Goal: Register for event/course

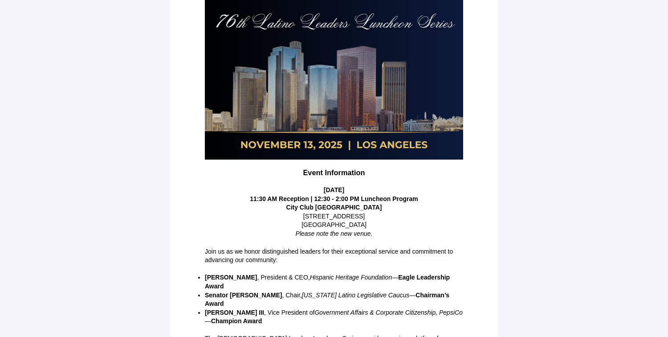
scroll to position [180, 0]
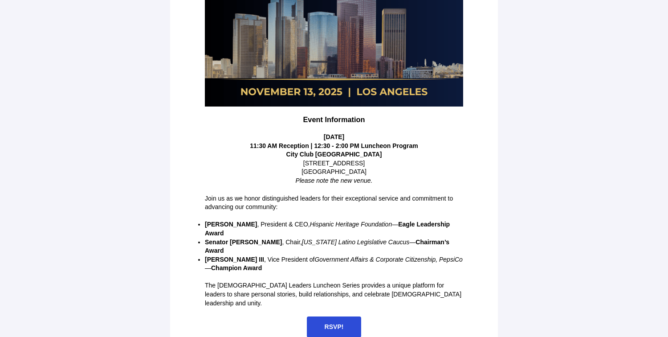
click at [332, 316] on span "RSVP!" at bounding box center [334, 326] width 55 height 21
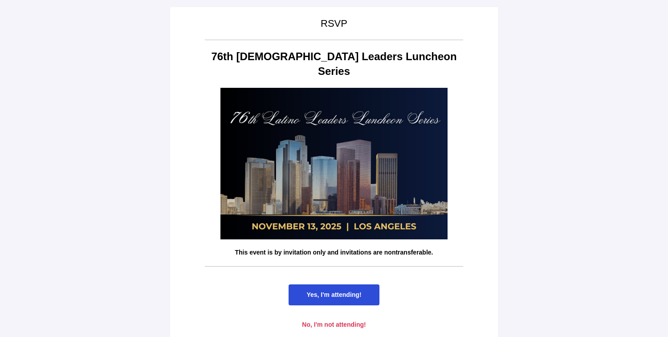
click at [329, 284] on span "Yes, I'm attending!" at bounding box center [333, 294] width 90 height 21
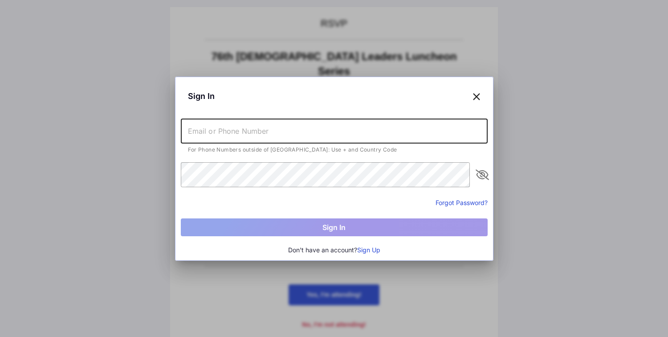
click at [354, 129] on input "text" at bounding box center [334, 130] width 307 height 25
type input "[EMAIL_ADDRESS][DOMAIN_NAME]"
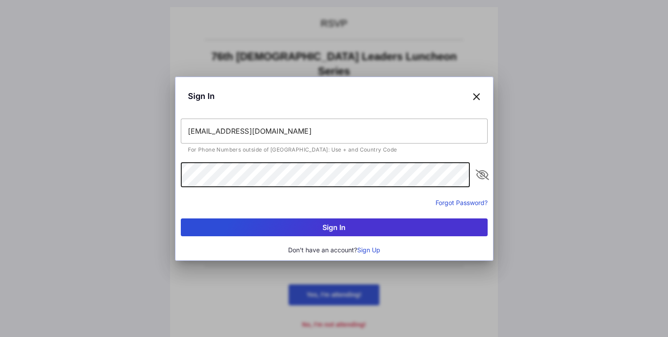
click at [181, 218] on button "Sign In" at bounding box center [334, 227] width 307 height 18
click at [480, 175] on icon "appended action" at bounding box center [482, 174] width 11 height 11
click at [137, 173] on div "Sign In solisbear@gmail.com Email/Phone Number or password is not valid Forgot …" at bounding box center [334, 168] width 668 height 337
click at [181, 218] on button "Sign In" at bounding box center [334, 227] width 307 height 18
click at [159, 171] on div "Sign In solisbear@gmail.com Email/Phone Number or password is not valid Forgot …" at bounding box center [334, 168] width 668 height 337
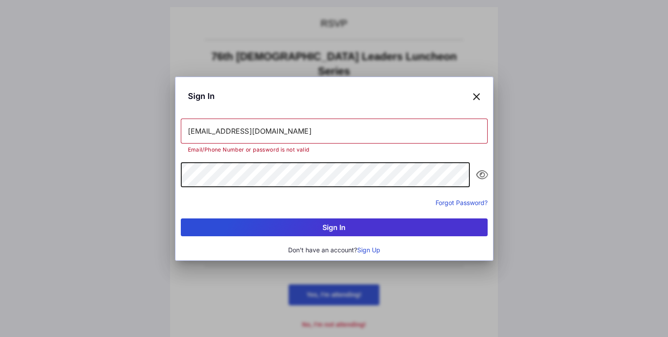
click at [181, 218] on button "Sign In" at bounding box center [334, 227] width 307 height 18
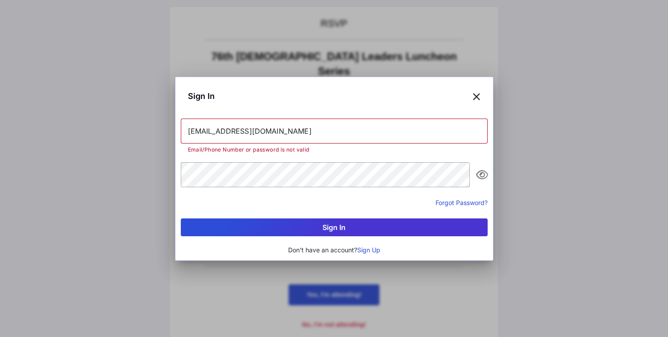
click at [468, 203] on button "Forgot Password?" at bounding box center [461, 202] width 52 height 9
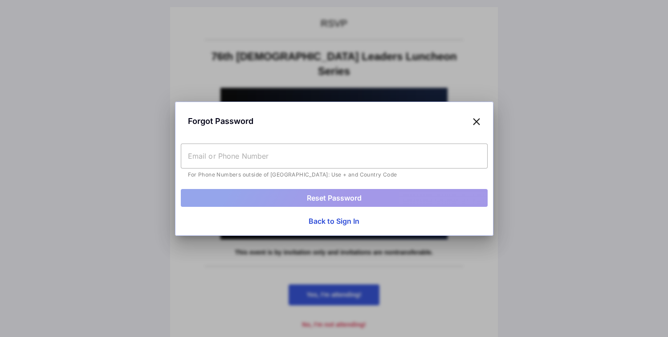
click at [438, 154] on input "text" at bounding box center [334, 155] width 307 height 25
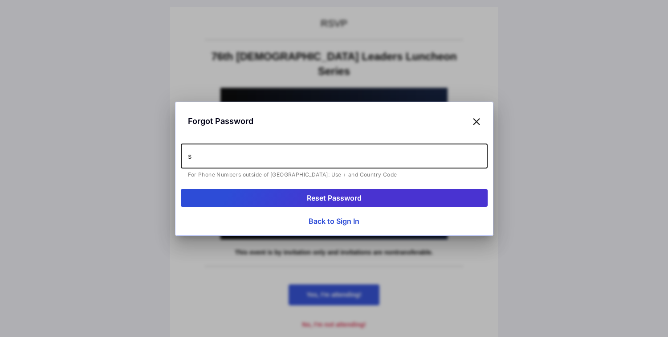
type input "[EMAIL_ADDRESS][DOMAIN_NAME]"
click at [285, 196] on button "Reset Password" at bounding box center [334, 198] width 307 height 18
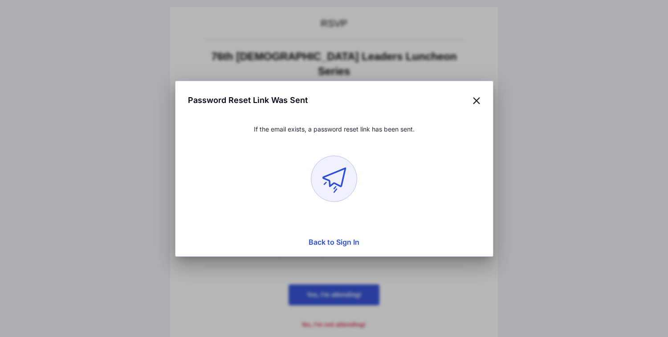
click at [478, 100] on icon at bounding box center [476, 99] width 8 height 13
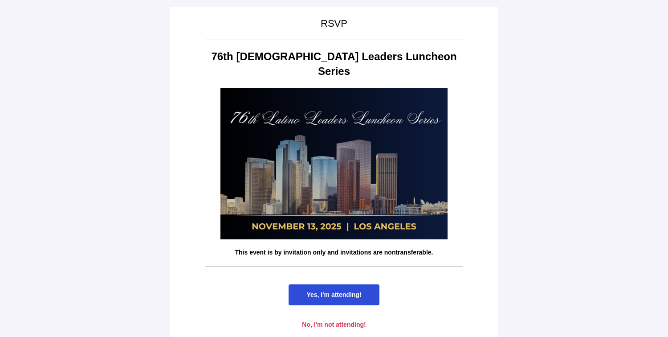
click at [335, 291] on span "Yes, I'm attending!" at bounding box center [333, 294] width 55 height 7
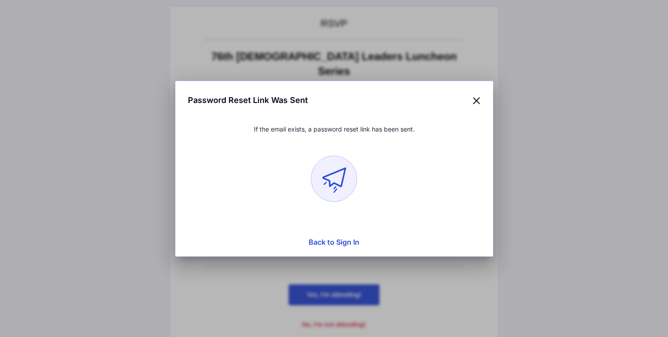
click at [477, 98] on icon at bounding box center [476, 99] width 8 height 13
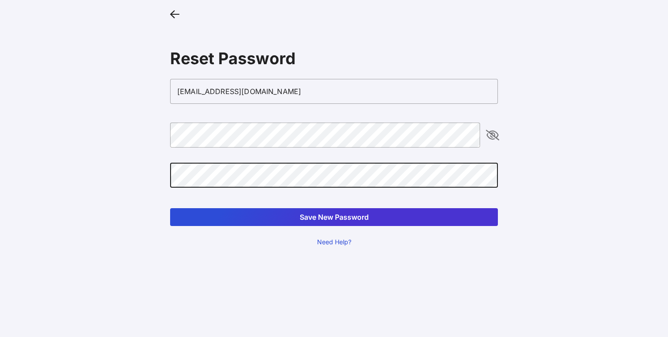
click at [170, 208] on button "Save New Password" at bounding box center [334, 217] width 328 height 18
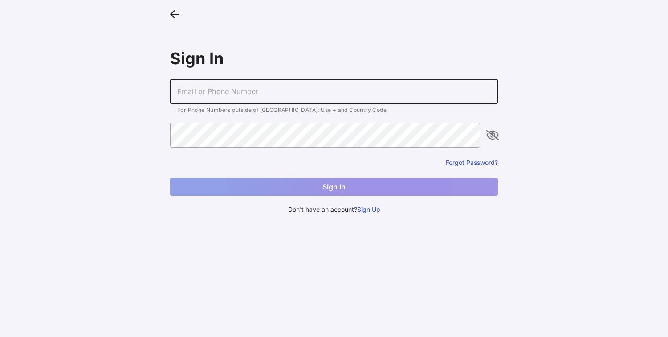
click at [222, 91] on input "text" at bounding box center [334, 91] width 328 height 25
type input "[EMAIL_ADDRESS][DOMAIN_NAME]"
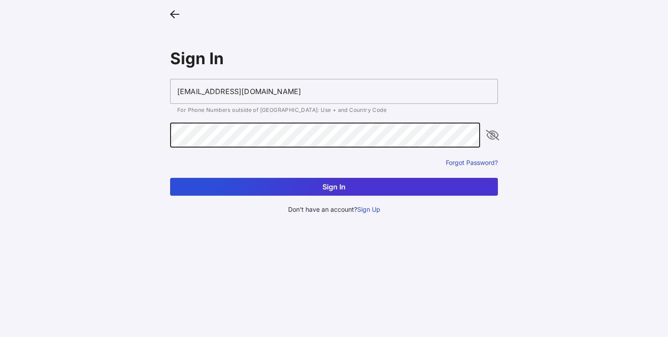
click at [170, 178] on button "Sign In" at bounding box center [334, 187] width 328 height 18
